Goal: Information Seeking & Learning: Learn about a topic

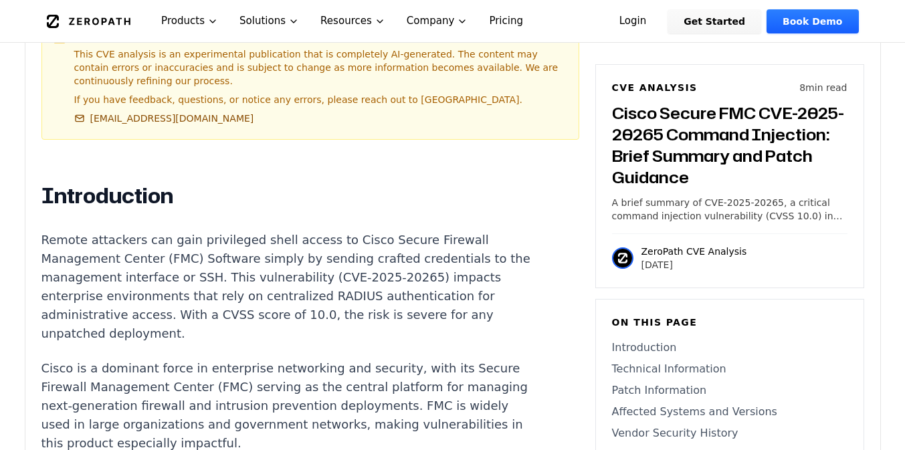
scroll to position [835, 0]
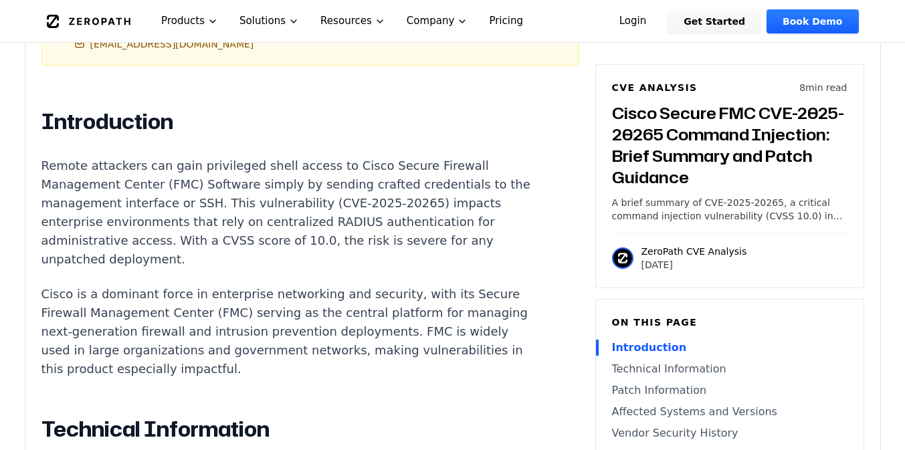
drag, startPoint x: 90, startPoint y: 213, endPoint x: 301, endPoint y: 220, distance: 211.5
click at [297, 219] on p "Remote attackers can gain privileged shell access to Cisco Secure Firewall Mana…" at bounding box center [290, 213] width 498 height 112
click at [301, 236] on p "Remote attackers can gain privileged shell access to Cisco Secure Firewall Mana…" at bounding box center [290, 213] width 498 height 112
click at [301, 242] on p "Remote attackers can gain privileged shell access to Cisco Secure Firewall Mana…" at bounding box center [290, 213] width 498 height 112
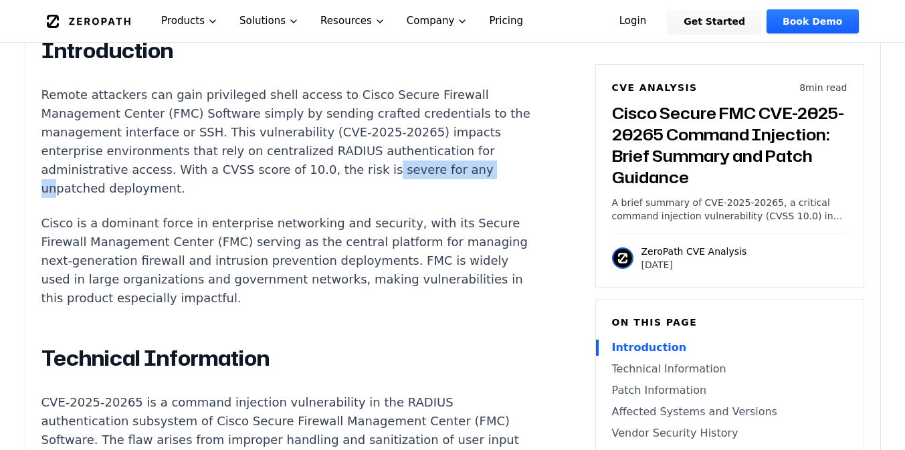
drag, startPoint x: 72, startPoint y: 166, endPoint x: 201, endPoint y: 173, distance: 129.3
click at [199, 171] on p "Remote attackers can gain privileged shell access to Cisco Secure Firewall Mana…" at bounding box center [290, 142] width 498 height 112
click at [179, 240] on p "Cisco is a dominant force in enterprise networking and security, with its Secur…" at bounding box center [290, 261] width 498 height 94
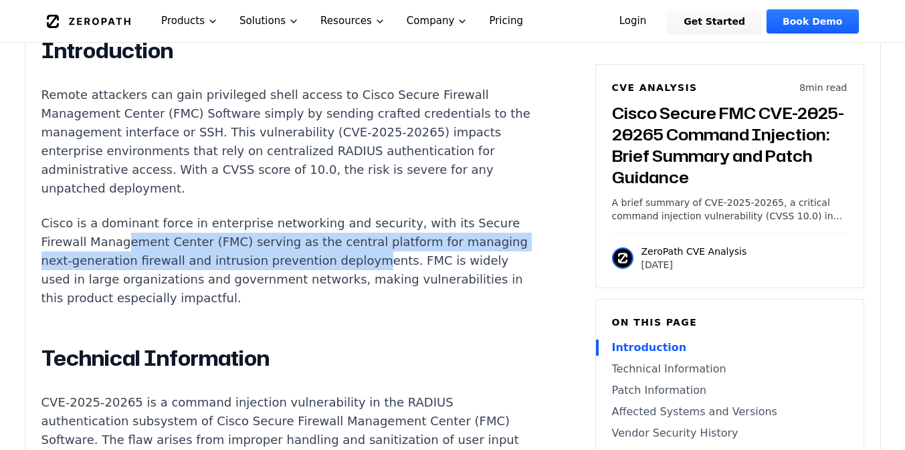
drag, startPoint x: 79, startPoint y: 229, endPoint x: 270, endPoint y: 248, distance: 192.3
click at [268, 245] on p "Cisco is a dominant force in enterprise networking and security, with its Secur…" at bounding box center [290, 261] width 498 height 94
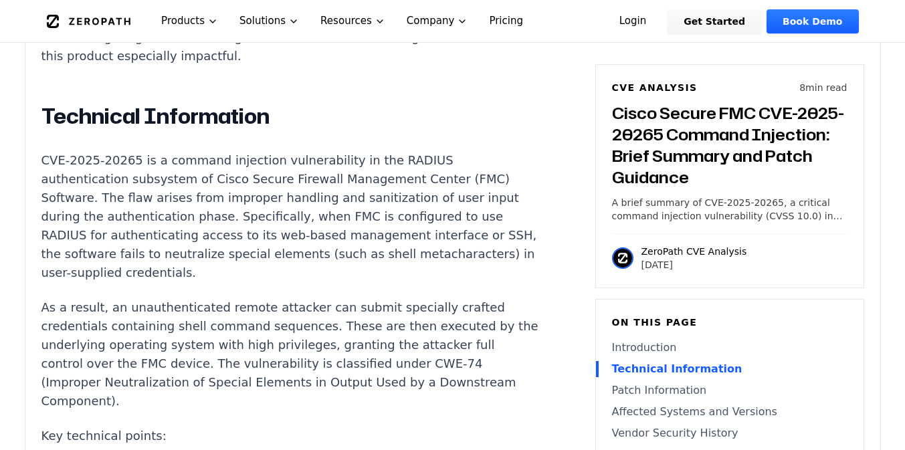
scroll to position [1148, 0]
click at [174, 190] on p "CVE-2025-20265 is a command injection vulnerability in the RADIUS authenticatio…" at bounding box center [290, 217] width 498 height 131
click at [174, 219] on p "CVE-2025-20265 is a command injection vulnerability in the RADIUS authenticatio…" at bounding box center [290, 217] width 498 height 131
click at [171, 152] on p "CVE-2025-20265 is a command injection vulnerability in the RADIUS authenticatio…" at bounding box center [290, 217] width 498 height 131
click at [175, 175] on p "CVE-2025-20265 is a command injection vulnerability in the RADIUS authenticatio…" at bounding box center [290, 217] width 498 height 131
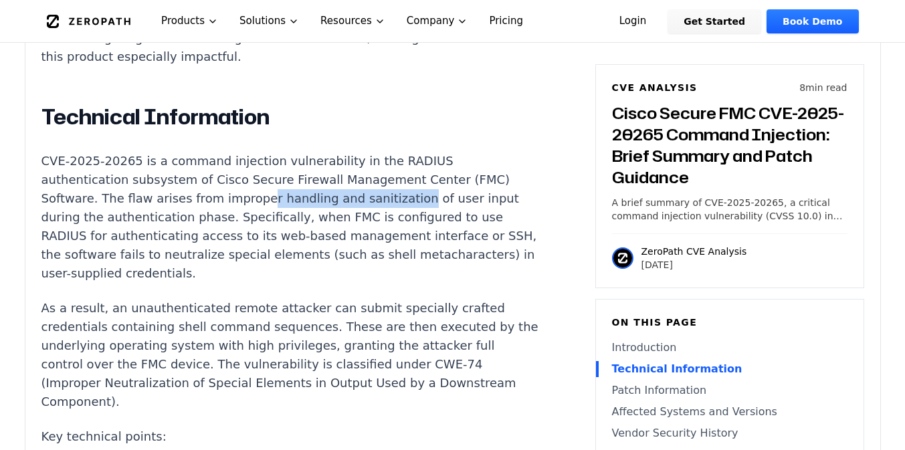
drag, startPoint x: 111, startPoint y: 152, endPoint x: 291, endPoint y: 165, distance: 180.4
click at [289, 164] on p "CVE-2025-20265 is a command injection vulnerability in the RADIUS authenticatio…" at bounding box center [290, 217] width 498 height 131
click at [292, 182] on p "CVE-2025-20265 is a command injection vulnerability in the RADIUS authenticatio…" at bounding box center [290, 217] width 498 height 131
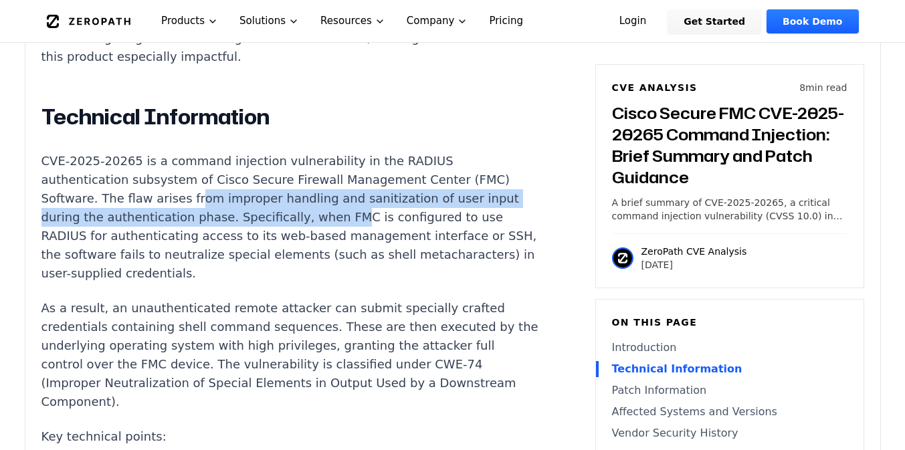
drag, startPoint x: 49, startPoint y: 157, endPoint x: 157, endPoint y: 183, distance: 111.5
click at [158, 183] on p "CVE-2025-20265 is a command injection vulnerability in the RADIUS authenticatio…" at bounding box center [290, 217] width 498 height 131
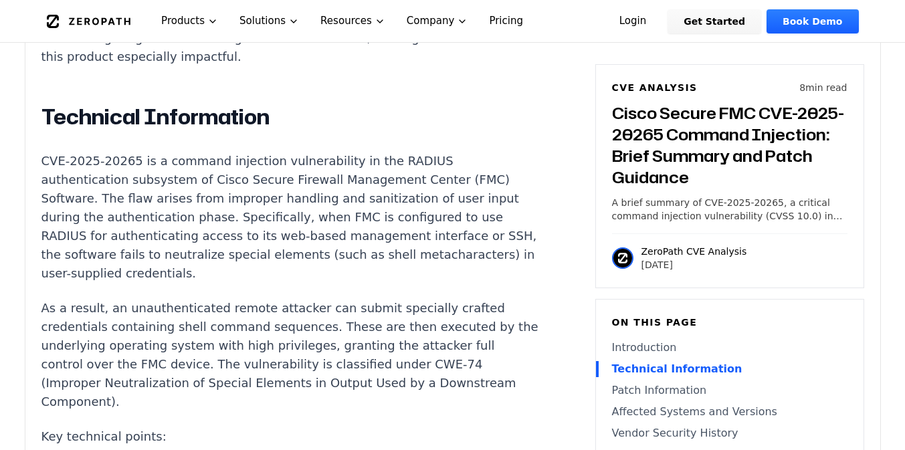
click at [163, 199] on p "CVE-2025-20265 is a command injection vulnerability in the RADIUS authenticatio…" at bounding box center [290, 217] width 498 height 131
click at [163, 205] on p "CVE-2025-20265 is a command injection vulnerability in the RADIUS authenticatio…" at bounding box center [290, 217] width 498 height 131
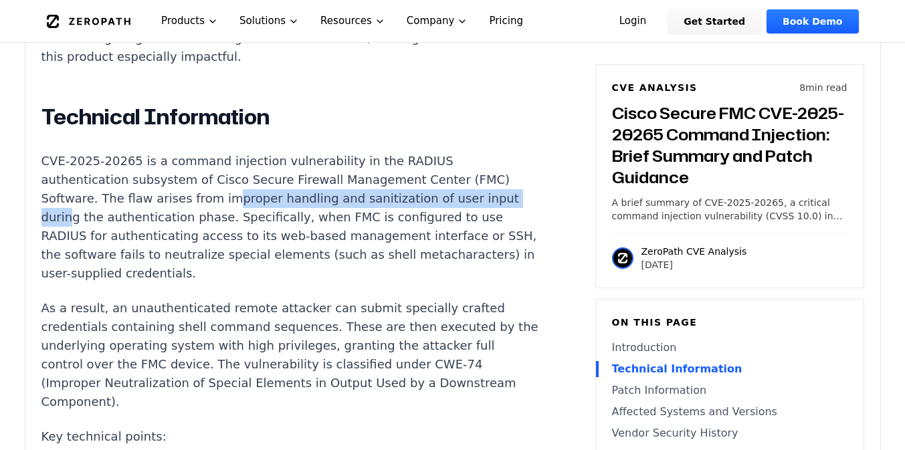
drag, startPoint x: 83, startPoint y: 164, endPoint x: 352, endPoint y: 161, distance: 269.6
click at [354, 161] on p "CVE-2025-20265 is a command injection vulnerability in the RADIUS authenticatio…" at bounding box center [290, 217] width 498 height 131
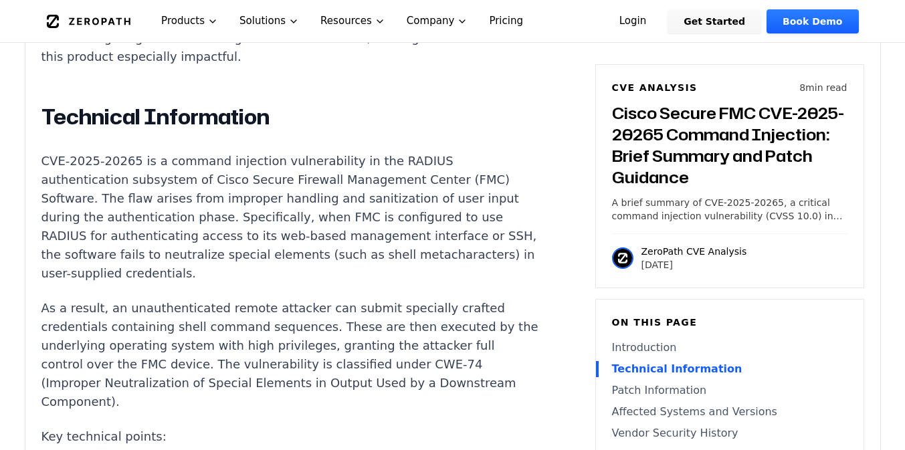
click at [359, 183] on p "CVE-2025-20265 is a command injection vulnerability in the RADIUS authenticatio…" at bounding box center [290, 217] width 498 height 131
click at [289, 299] on p "As a result, an unauthenticated remote attacker can submit specially crafted cr…" at bounding box center [290, 355] width 498 height 112
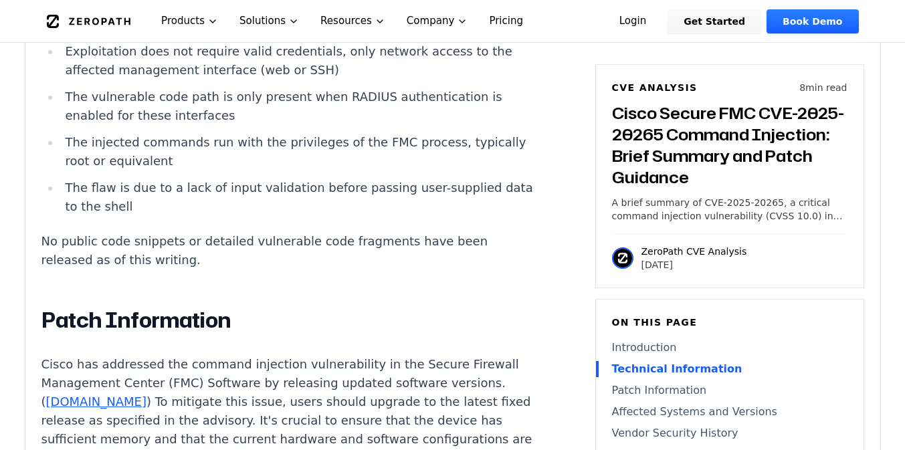
scroll to position [1570, 0]
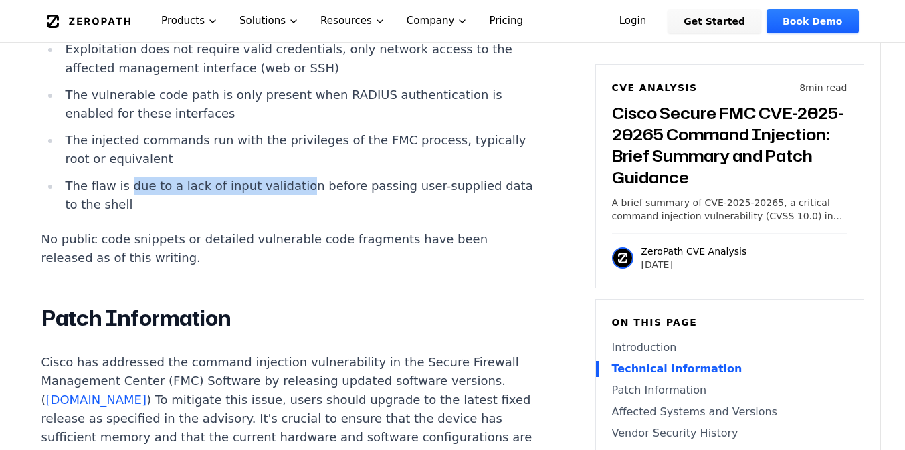
drag, startPoint x: 124, startPoint y: 110, endPoint x: 291, endPoint y: 110, distance: 166.5
click at [290, 177] on li "The flaw is due to a lack of input validation before passing user-supplied data…" at bounding box center [299, 195] width 479 height 37
click at [291, 177] on li "The flaw is due to a lack of input validation before passing user-supplied data…" at bounding box center [299, 195] width 479 height 37
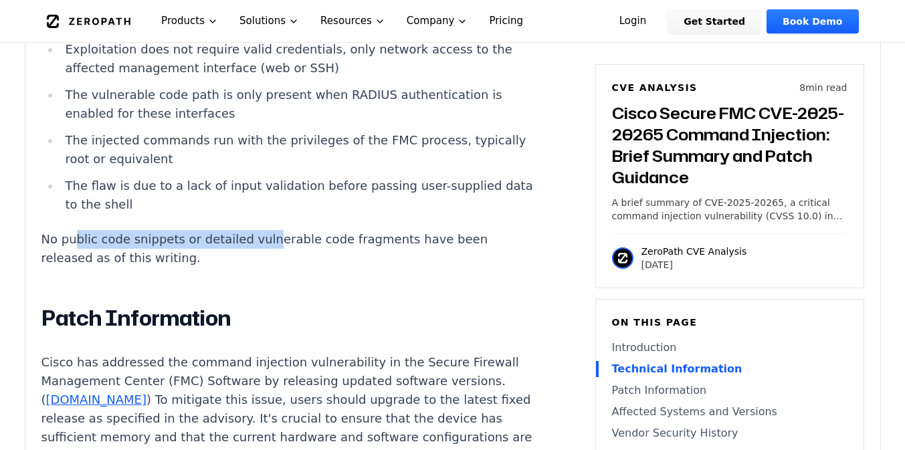
drag, startPoint x: 76, startPoint y: 161, endPoint x: 264, endPoint y: 163, distance: 188.0
click at [264, 230] on p "No public code snippets or detailed vulnerable code fragments have been release…" at bounding box center [290, 248] width 498 height 37
click at [268, 230] on p "No public code snippets or detailed vulnerable code fragments have been release…" at bounding box center [290, 248] width 498 height 37
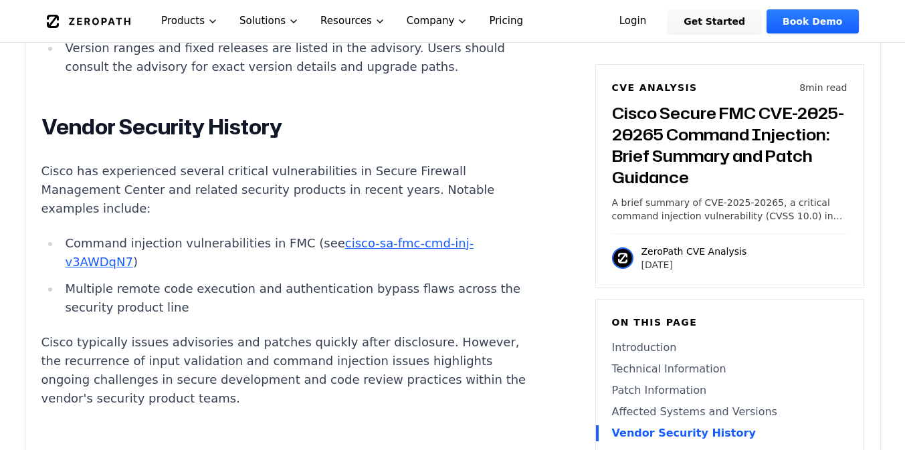
scroll to position [2275, 0]
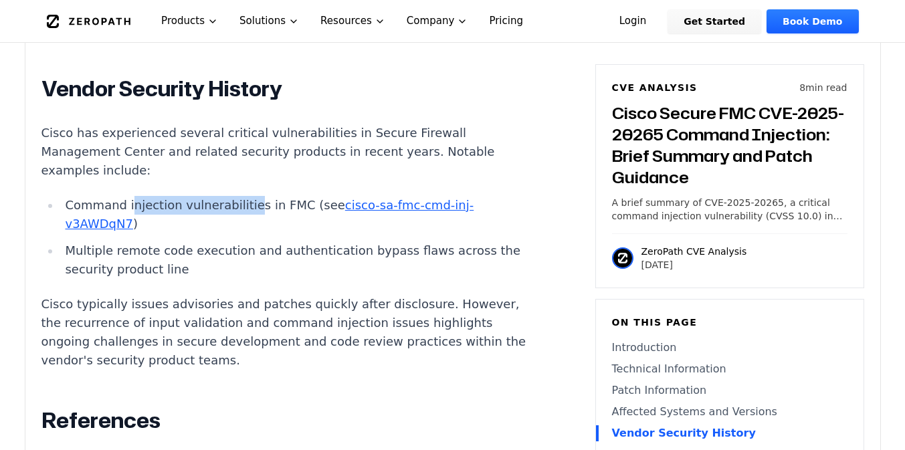
drag, startPoint x: 126, startPoint y: 93, endPoint x: 247, endPoint y: 103, distance: 121.5
click at [247, 196] on ul "Command injection vulnerabilities in FMC (see cisco-sa-fmc-cmd-inj-v3AWDqN7 ) M…" at bounding box center [290, 237] width 498 height 83
click at [247, 241] on li "Multiple remote code execution and authentication bypass flaws across the secur…" at bounding box center [299, 259] width 479 height 37
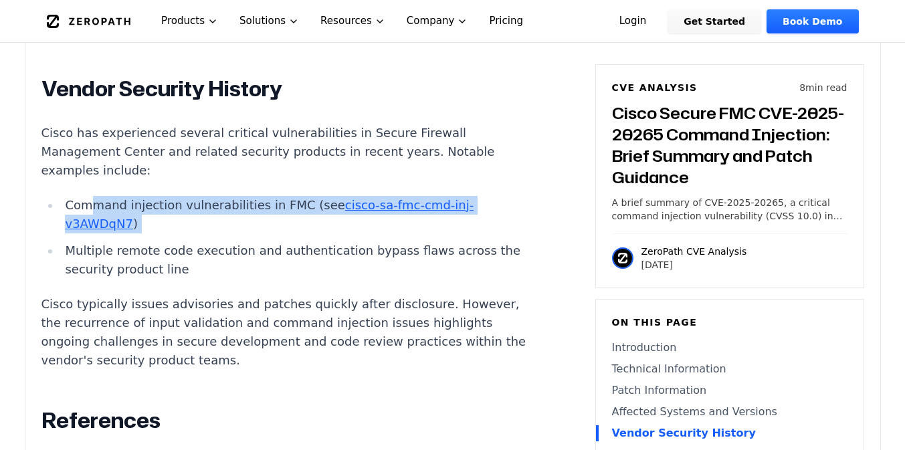
drag, startPoint x: 95, startPoint y: 94, endPoint x: 241, endPoint y: 102, distance: 146.0
click at [247, 196] on ul "Command injection vulnerabilities in FMC (see cisco-sa-fmc-cmd-inj-v3AWDqN7 ) M…" at bounding box center [290, 237] width 498 height 83
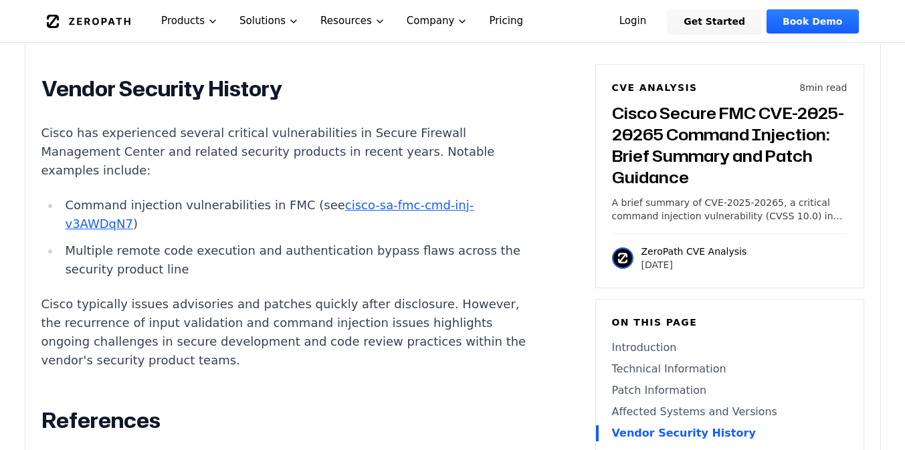
click at [241, 241] on li "Multiple remote code execution and authentication bypass flaws across the secur…" at bounding box center [299, 259] width 479 height 37
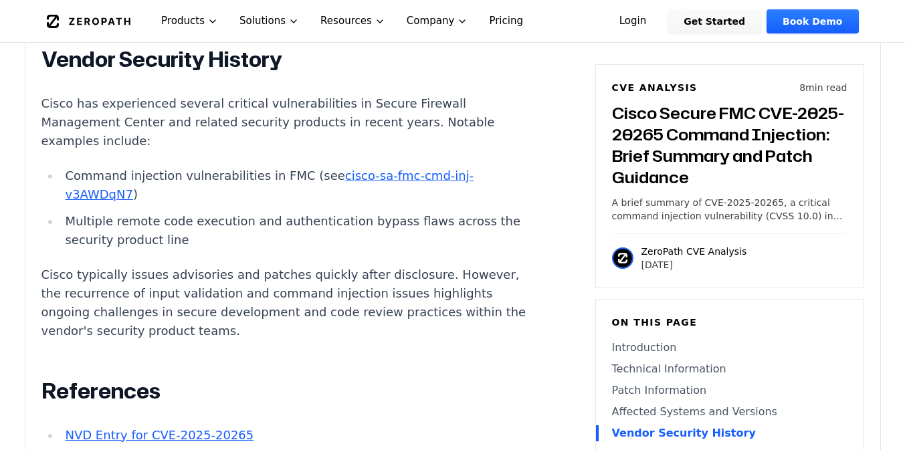
click at [240, 266] on p "Cisco typically issues advisories and patches quickly after disclosure. However…" at bounding box center [290, 303] width 498 height 75
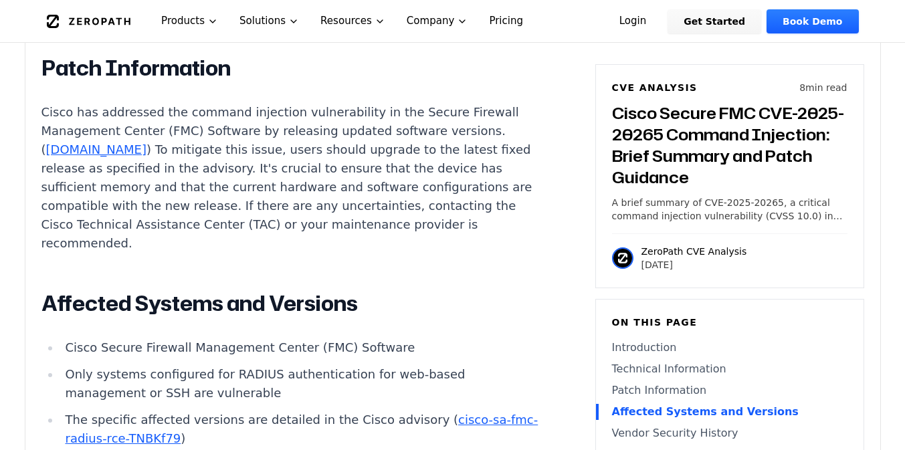
scroll to position [1822, 0]
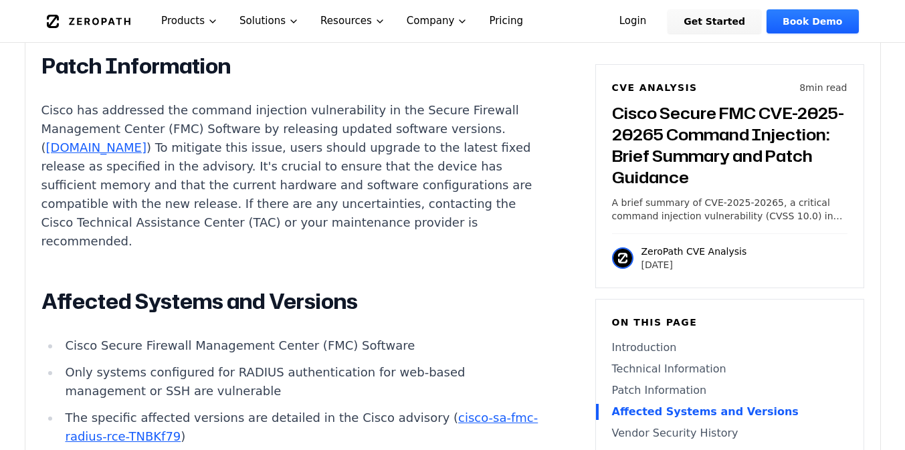
click at [189, 363] on li "Only systems configured for RADIUS authentication for web-based management or S…" at bounding box center [299, 381] width 479 height 37
click at [191, 363] on li "Only systems configured for RADIUS authentication for web-based management or S…" at bounding box center [299, 381] width 479 height 37
